Goal: Check status: Check status

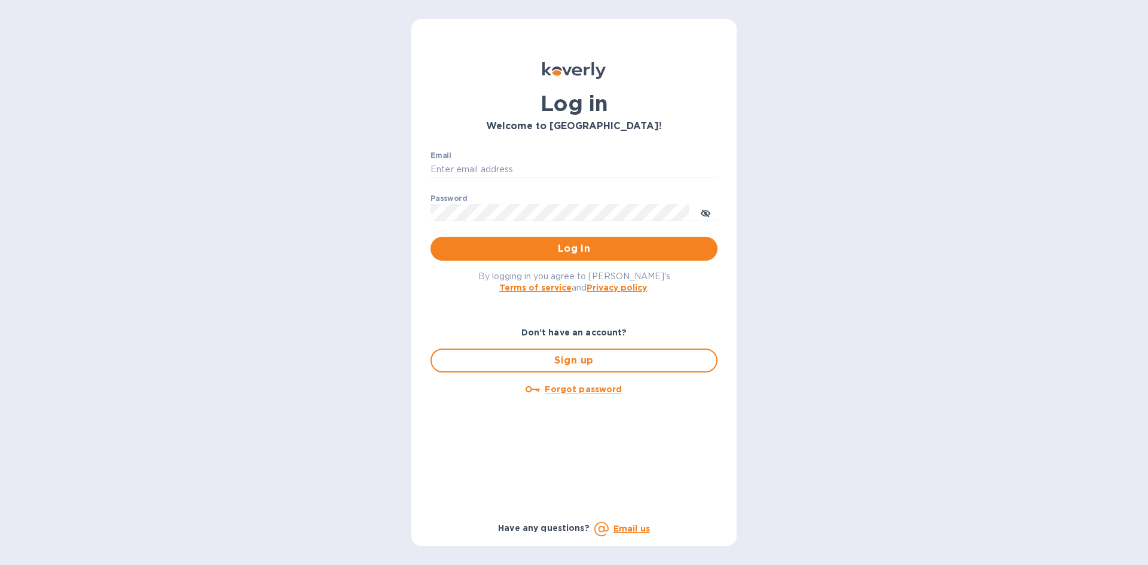
click at [536, 153] on div "Email ​" at bounding box center [573, 172] width 287 height 43
click at [533, 170] on input "Email" at bounding box center [573, 170] width 287 height 18
type input "[PERSON_NAME][EMAIL_ADDRESS][DOMAIN_NAME]"
click at [430, 237] on button "Log in" at bounding box center [573, 249] width 287 height 24
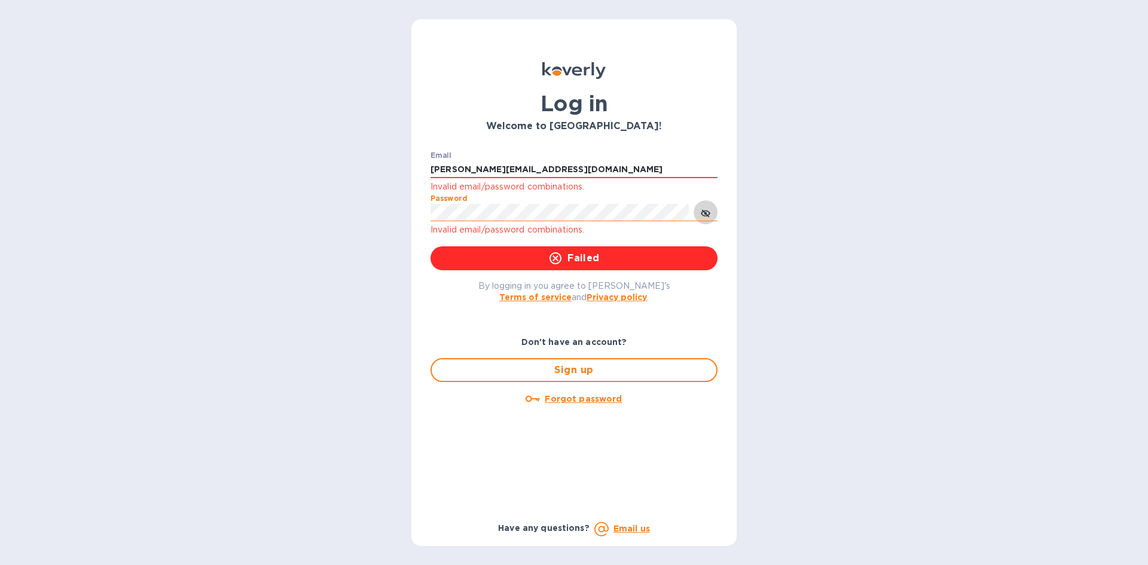
click at [705, 212] on icon "toggle password visibility" at bounding box center [706, 214] width 10 height 10
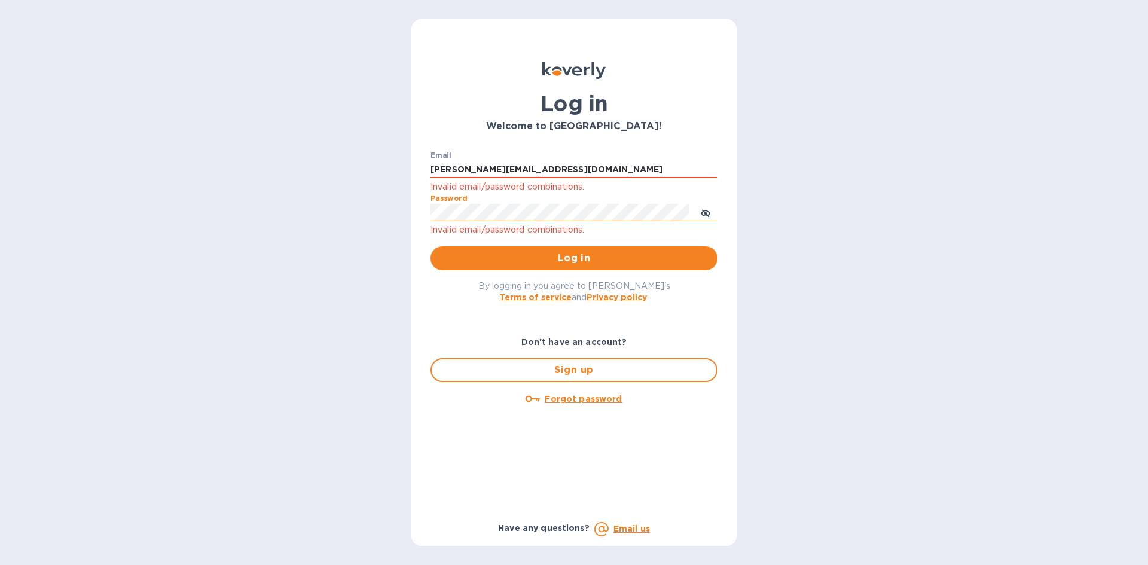
click at [275, 251] on div "Log in Welcome to [GEOGRAPHIC_DATA]! Email [PERSON_NAME][EMAIL_ADDRESS][DOMAIN_…" at bounding box center [574, 282] width 1148 height 565
click at [430, 246] on button "Log in" at bounding box center [573, 258] width 287 height 24
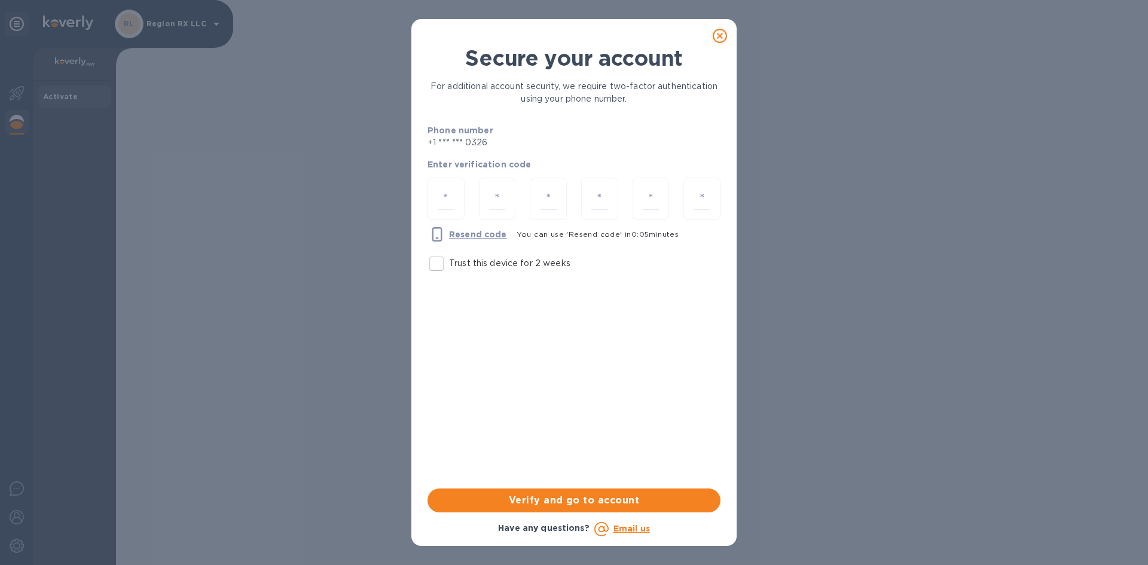
click at [428, 272] on input "Trust this device for 2 weeks" at bounding box center [436, 263] width 25 height 25
checkbox input "true"
click at [434, 204] on div at bounding box center [445, 199] width 37 height 42
type input "1"
type input "0"
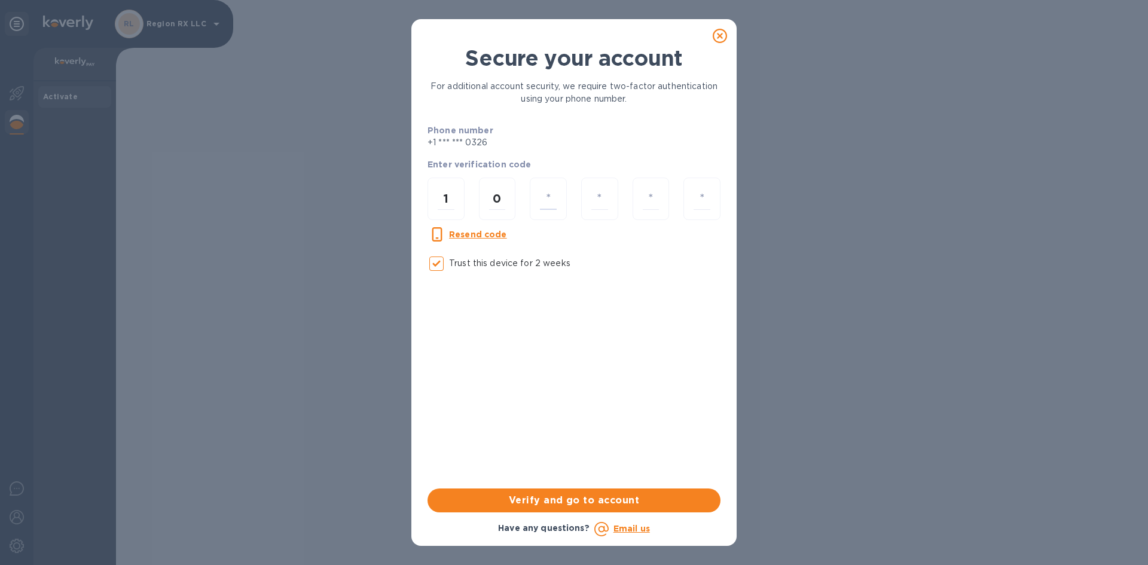
type input "6"
type input "1"
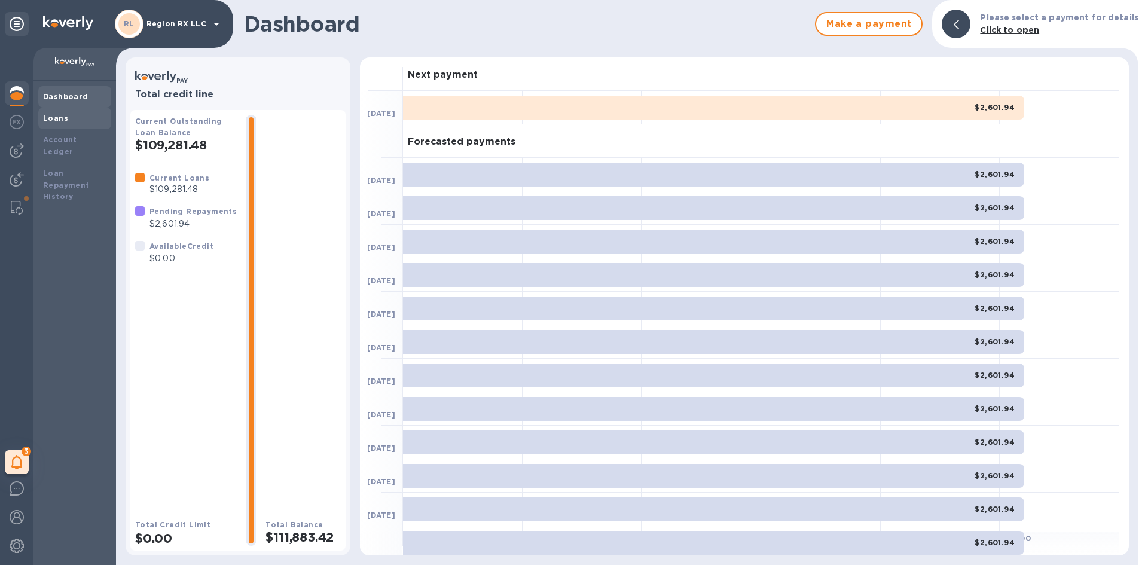
click at [69, 118] on div "Loans" at bounding box center [74, 118] width 63 height 12
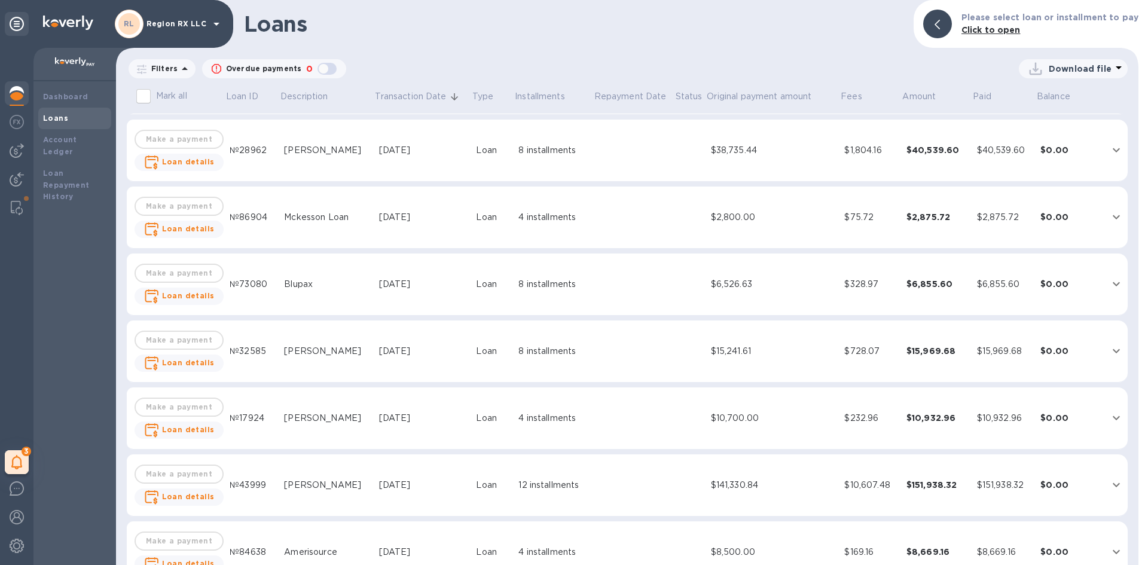
scroll to position [359, 0]
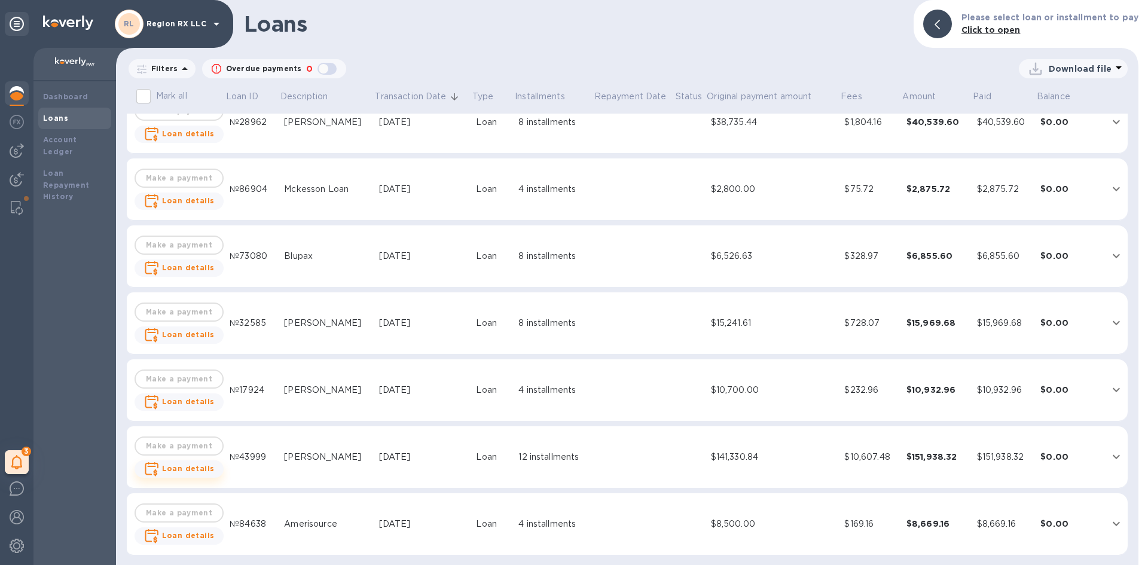
click at [187, 470] on b "Loan details" at bounding box center [188, 468] width 53 height 9
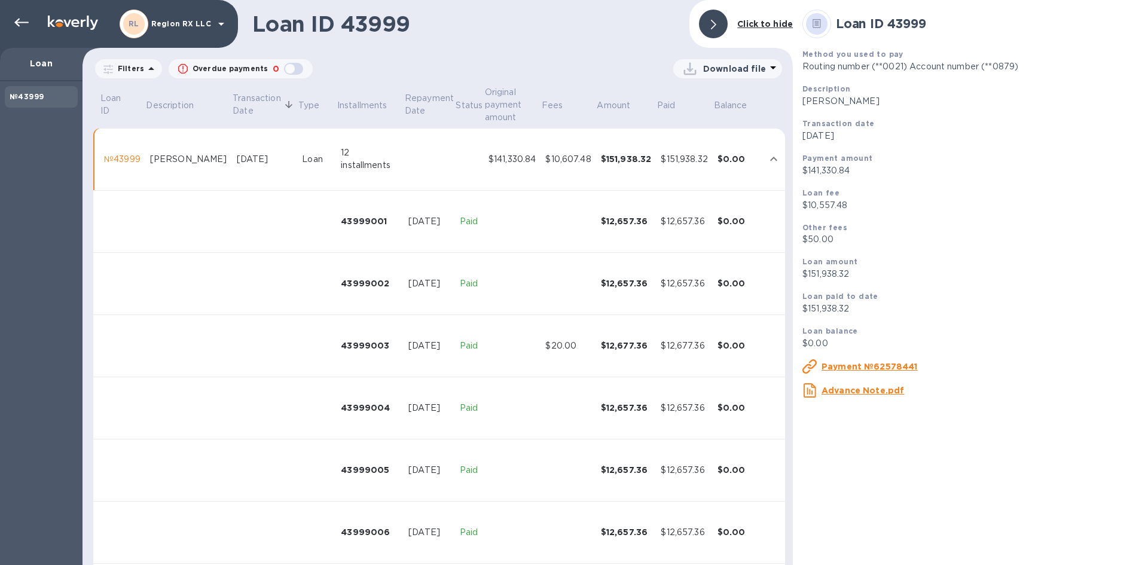
click at [881, 365] on u "Payment №62578441" at bounding box center [869, 367] width 96 height 10
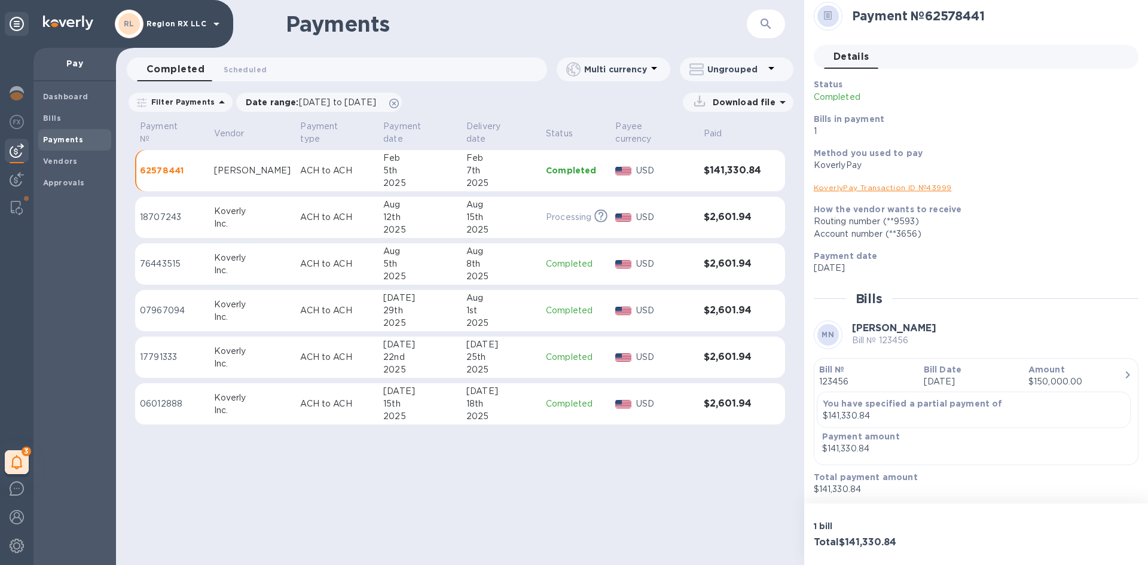
scroll to position [10, 0]
click at [887, 186] on link "KoverlyPay Transaction ID № 43999" at bounding box center [883, 185] width 138 height 9
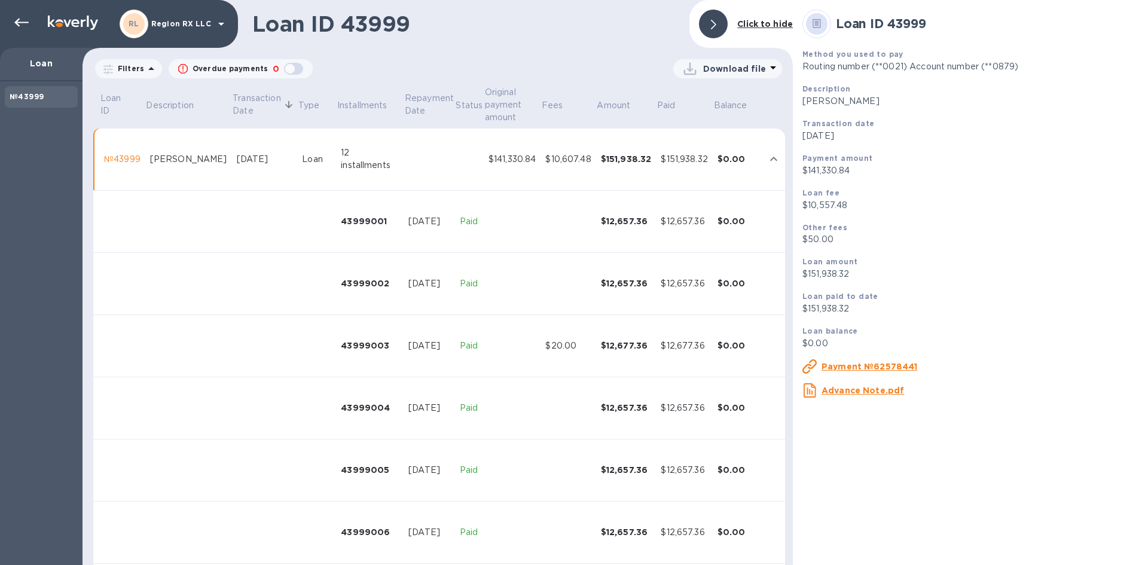
click at [830, 202] on p "$10,557.48" at bounding box center [970, 205] width 336 height 13
click at [821, 242] on p "$50.00" at bounding box center [970, 239] width 336 height 13
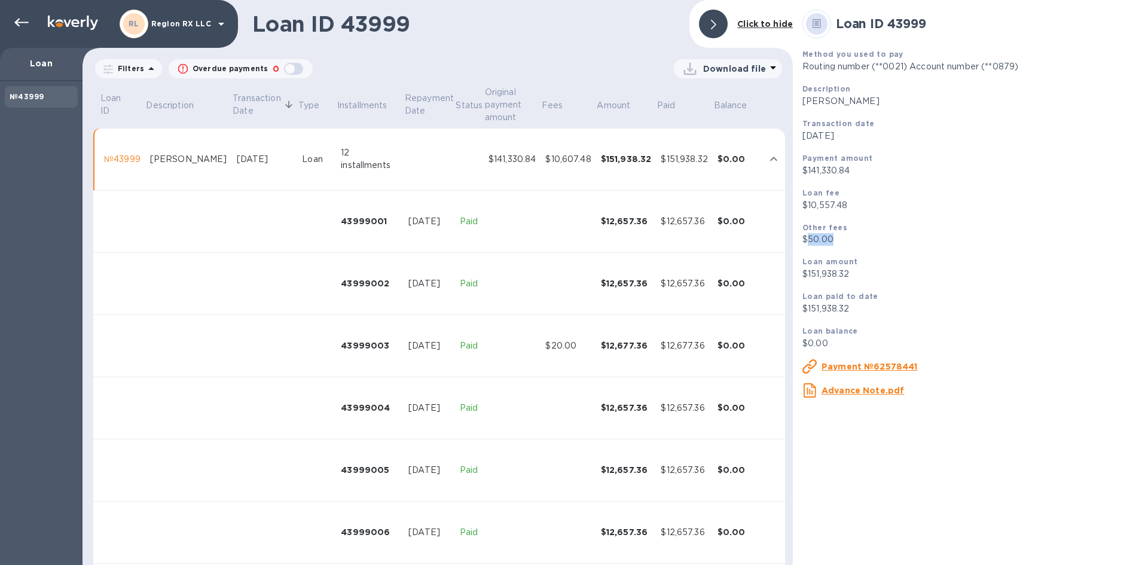
click at [821, 242] on p "$50.00" at bounding box center [970, 239] width 336 height 13
click at [817, 276] on p "$151,938.32" at bounding box center [970, 274] width 336 height 13
click at [829, 309] on p "$151,938.32" at bounding box center [970, 308] width 336 height 13
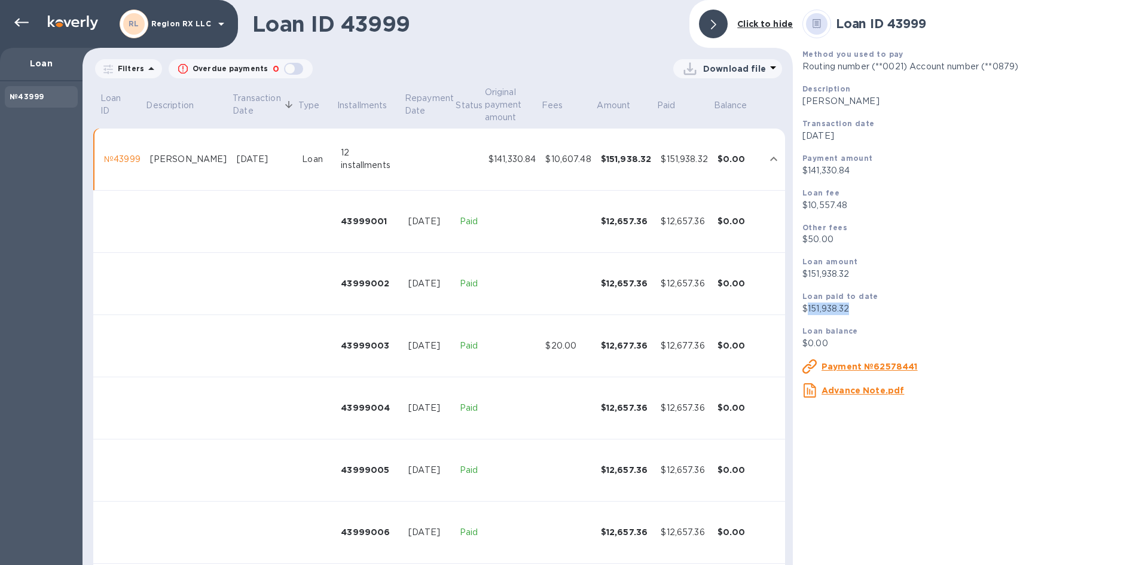
click at [829, 309] on p "$151,938.32" at bounding box center [970, 308] width 336 height 13
click at [830, 310] on p "$151,938.32" at bounding box center [970, 308] width 336 height 13
click at [711, 27] on div at bounding box center [713, 24] width 29 height 29
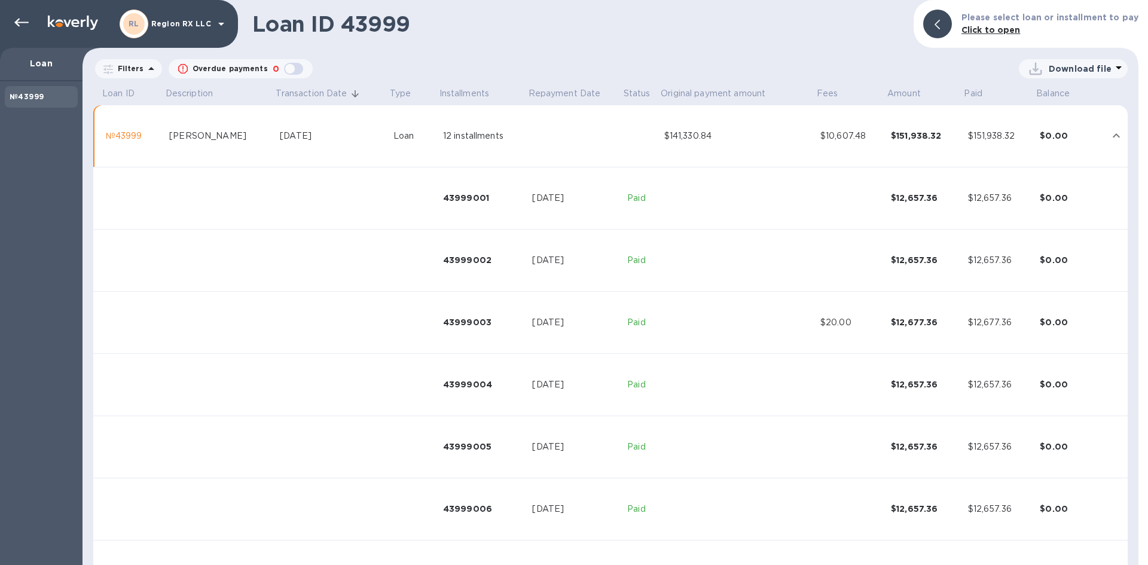
click at [289, 69] on div "button" at bounding box center [294, 68] width 24 height 17
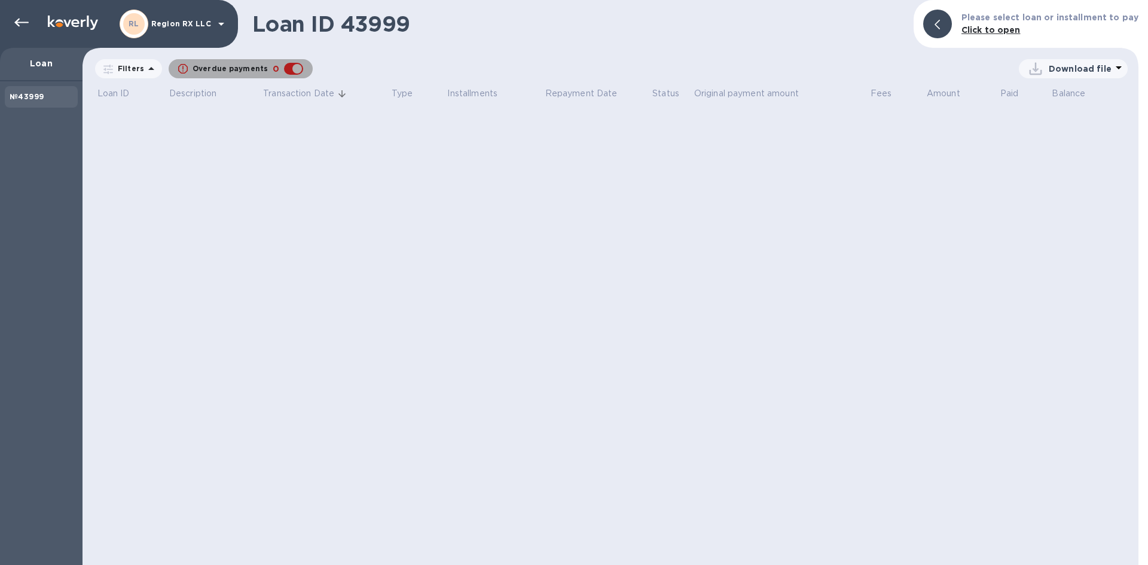
click at [290, 69] on div "button" at bounding box center [294, 68] width 24 height 17
checkbox input "false"
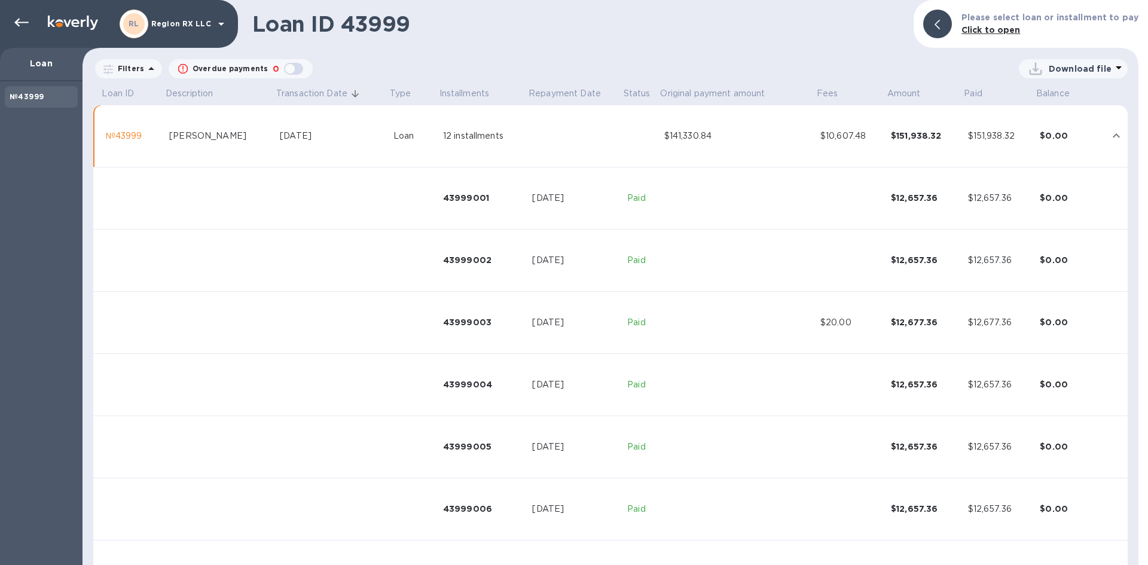
click at [1120, 136] on button "expand row" at bounding box center [1116, 136] width 18 height 18
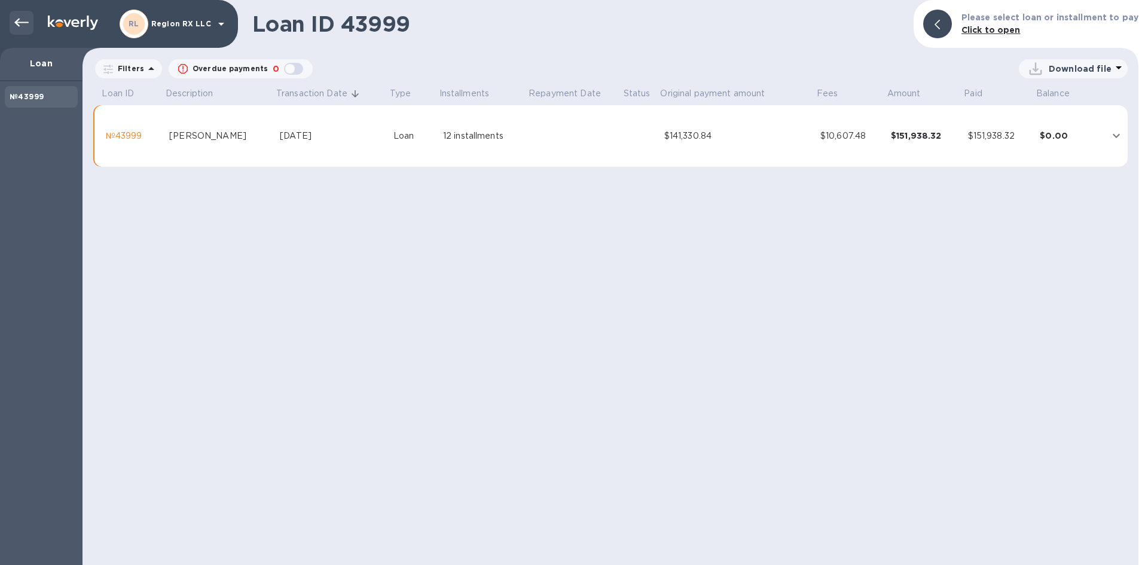
click at [17, 19] on icon at bounding box center [21, 23] width 14 height 14
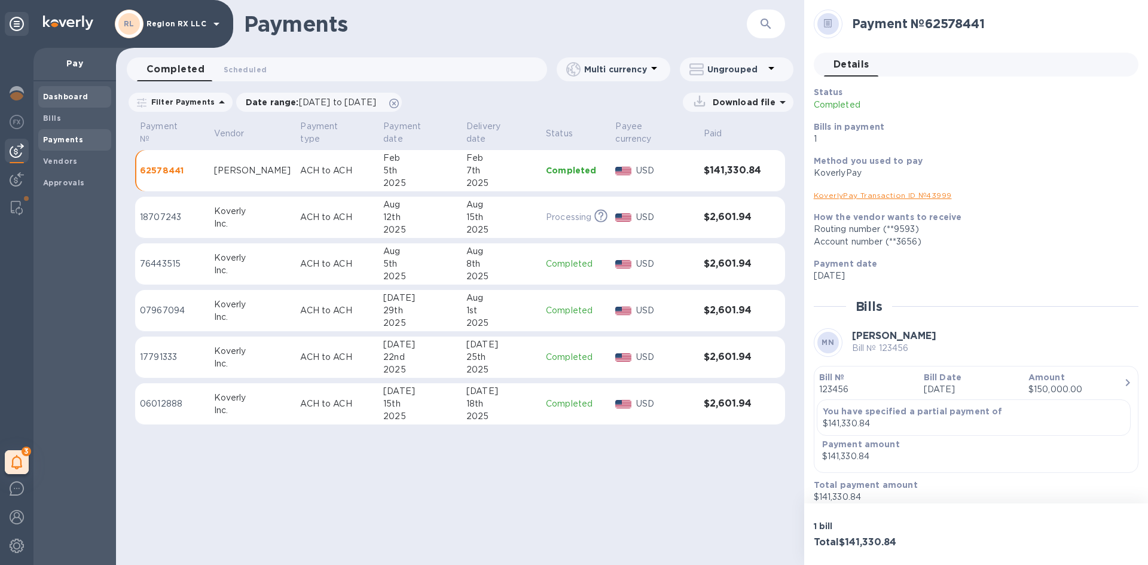
click at [66, 99] on b "Dashboard" at bounding box center [65, 96] width 45 height 9
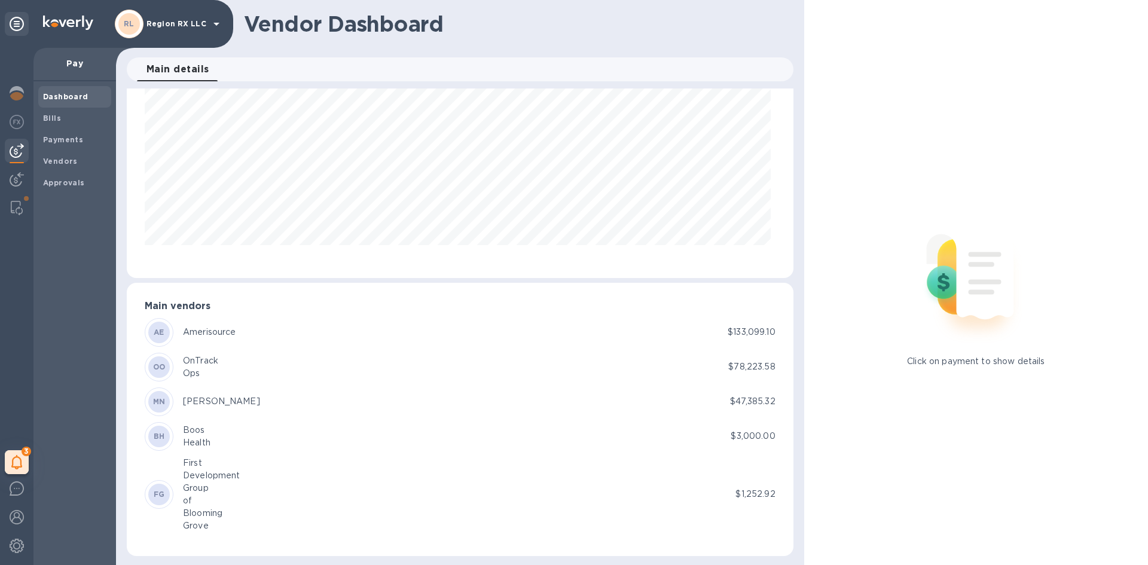
scroll to position [74, 0]
click at [732, 396] on p "$47,385.32" at bounding box center [752, 398] width 45 height 13
click at [170, 431] on div "BH" at bounding box center [159, 433] width 29 height 29
click at [19, 90] on img at bounding box center [17, 93] width 14 height 14
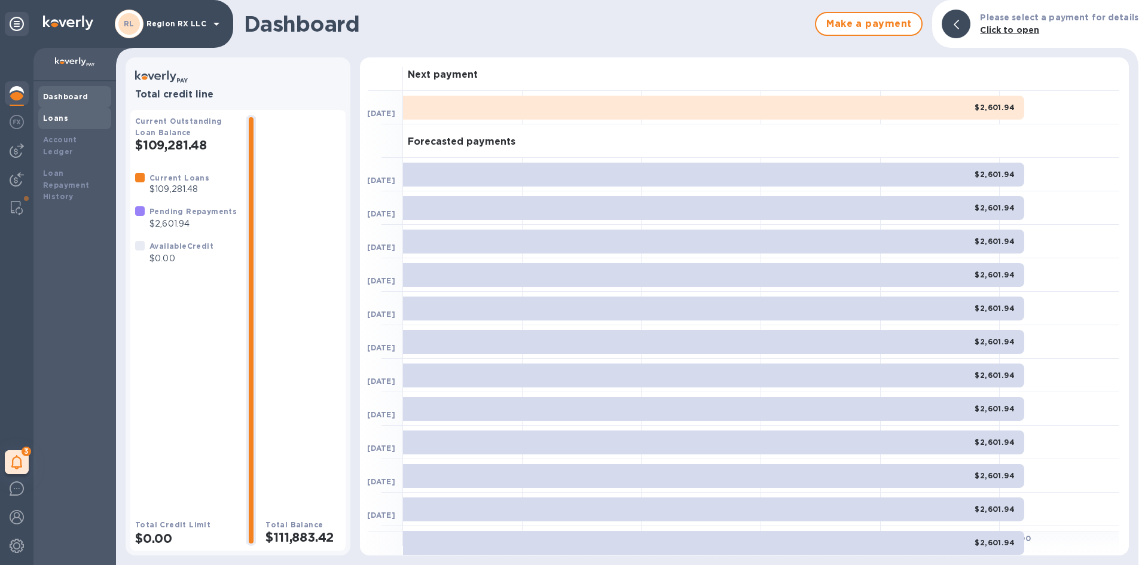
click at [82, 117] on div "Loans" at bounding box center [74, 118] width 63 height 12
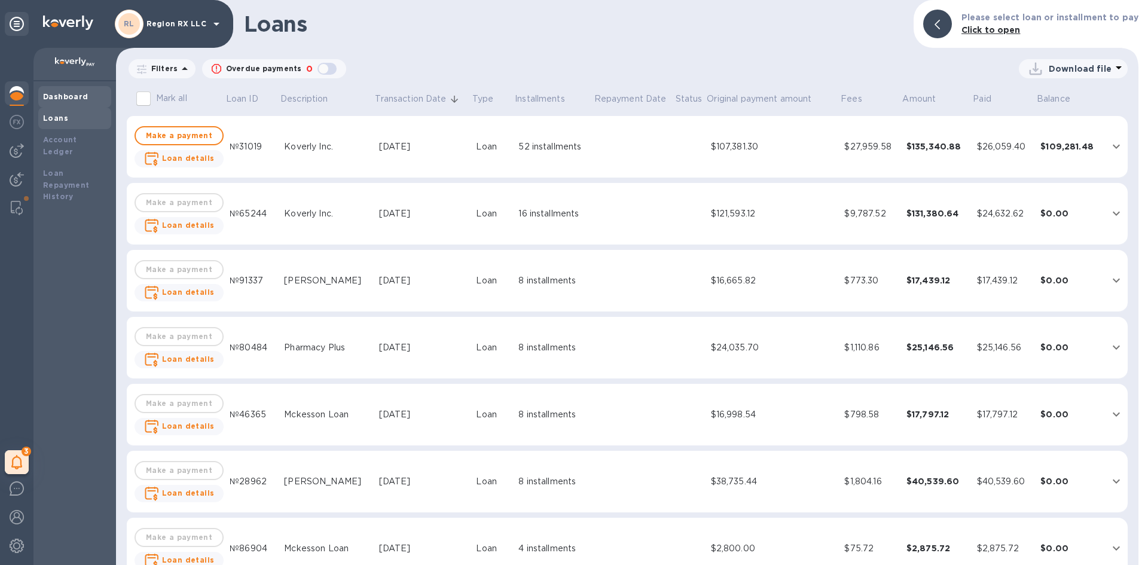
click at [76, 88] on div "Dashboard" at bounding box center [74, 97] width 73 height 22
